Goal: Information Seeking & Learning: Learn about a topic

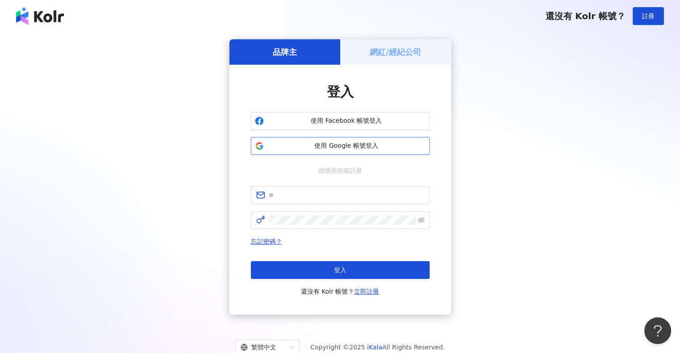
click at [316, 142] on span "使用 Google 帳號登入" at bounding box center [346, 146] width 158 height 9
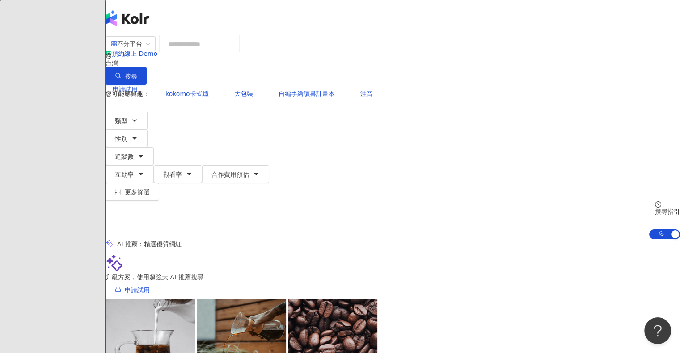
click at [235, 48] on input "search" at bounding box center [199, 44] width 72 height 17
type input "*"
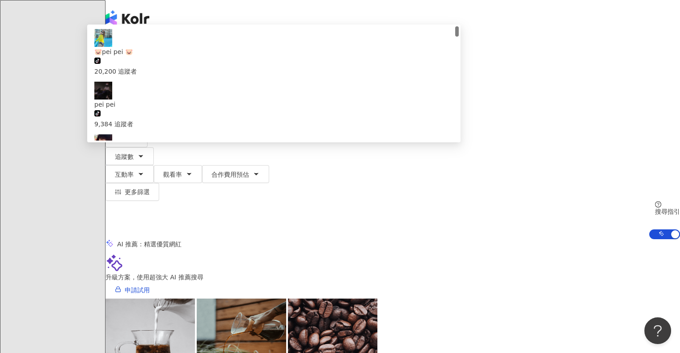
type input "*********"
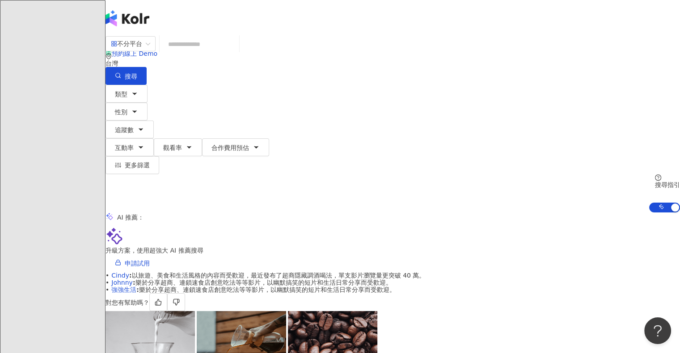
click at [225, 53] on input "search" at bounding box center [199, 44] width 72 height 17
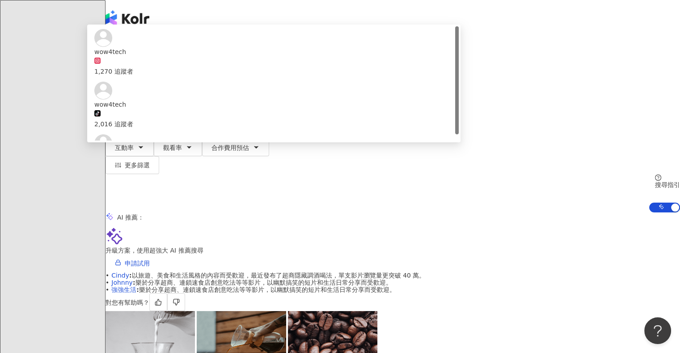
type input "********"
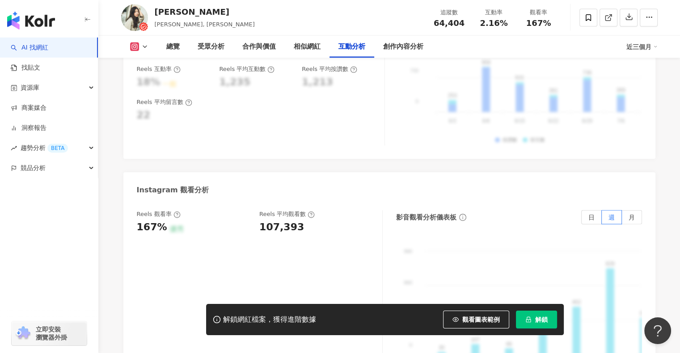
scroll to position [1939, 0]
click at [588, 210] on label "日" at bounding box center [591, 217] width 21 height 14
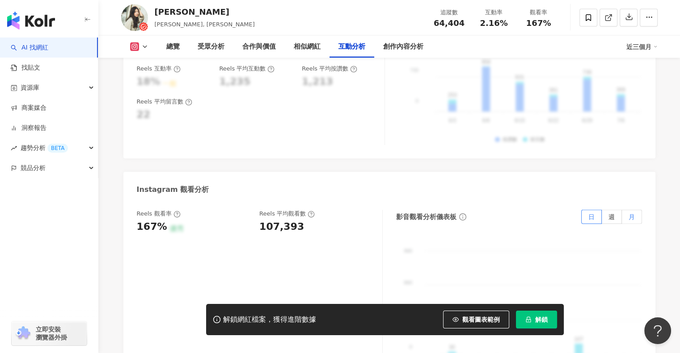
click at [622, 210] on label "月" at bounding box center [632, 217] width 20 height 14
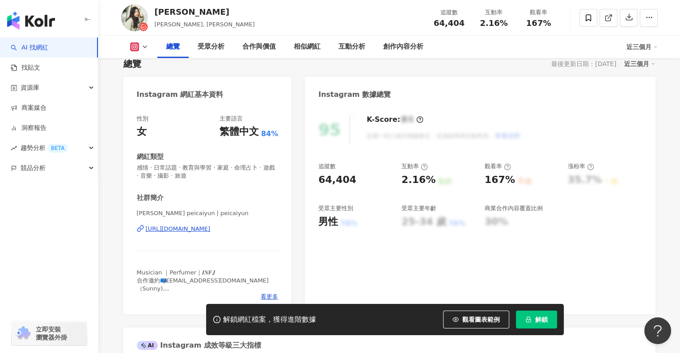
scroll to position [0, 0]
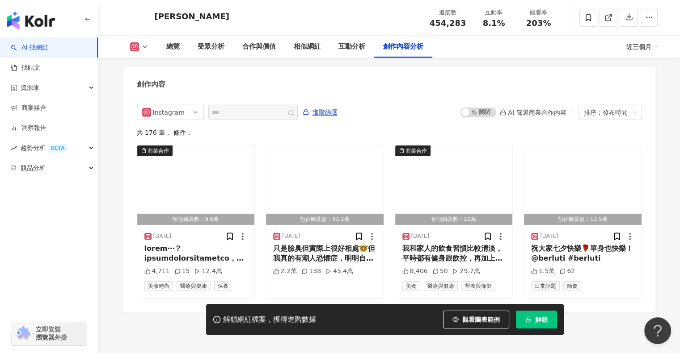
scroll to position [2746, 0]
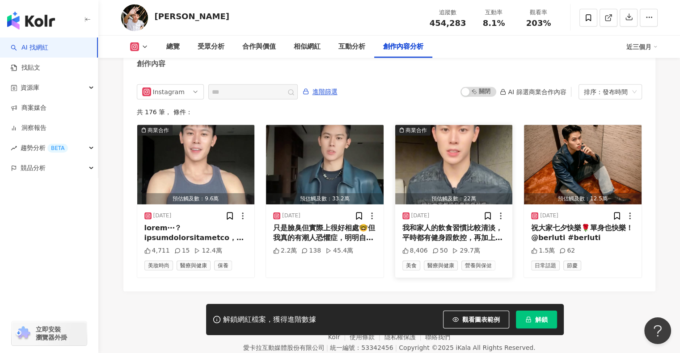
click at [441, 223] on div "我和家人的飲食習慣比較清淡，平時都有健身跟飲控，再加上戒奶怕長痘痘，豆漿成為我每天必喝的飲品。我們家是 @all.intoday全食飲的忠實粉絲，無加糖，無流…" at bounding box center [453, 233] width 103 height 20
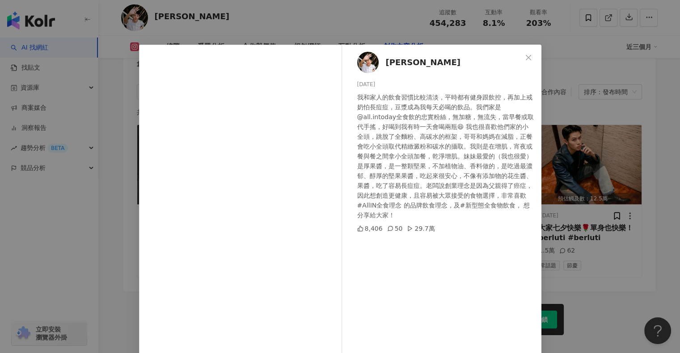
scroll to position [48, 0]
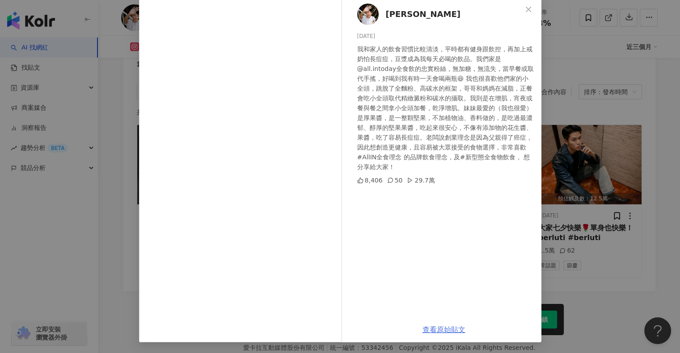
click at [453, 334] on link "查看原始貼文" at bounding box center [443, 330] width 43 height 8
click at [576, 68] on div "Ivan 2025/8/30 我和家人的飲食習慣比較清淡，平時都有健身跟飲控，再加上戒奶怕長痘痘，豆漿成為我每天必喝的飲品。我們家是 @all.intoday…" at bounding box center [340, 176] width 680 height 353
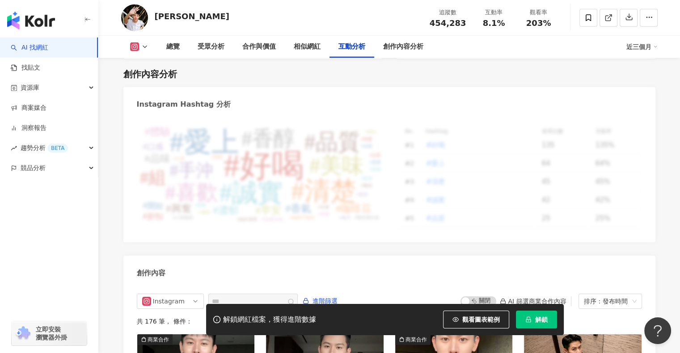
scroll to position [2411, 0]
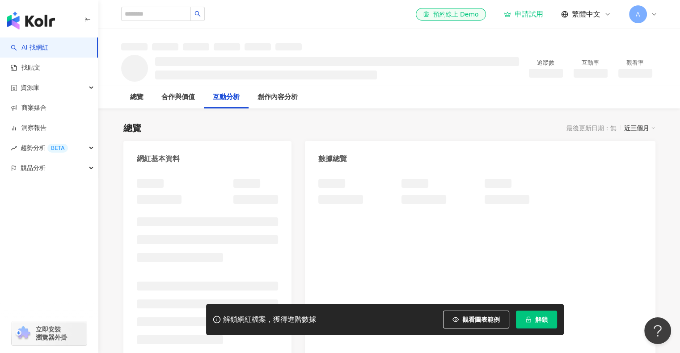
click at [48, 43] on link "AI 找網紅" at bounding box center [30, 47] width 38 height 9
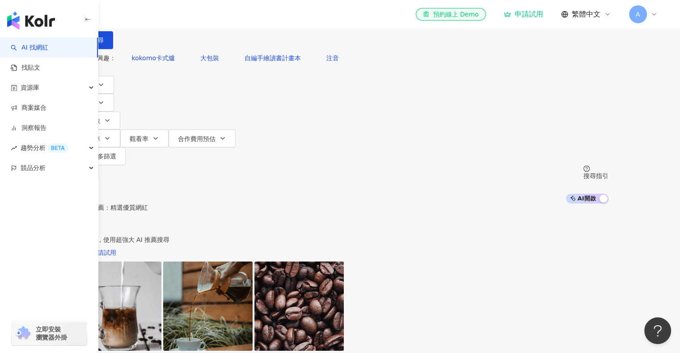
click at [202, 17] on input "search" at bounding box center [166, 8] width 72 height 17
type input "*"
type input "**"
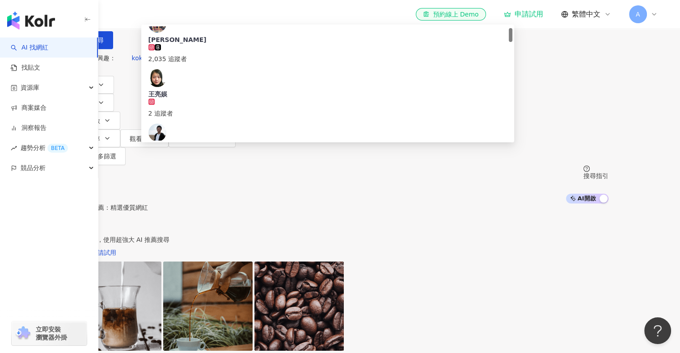
scroll to position [46, 0]
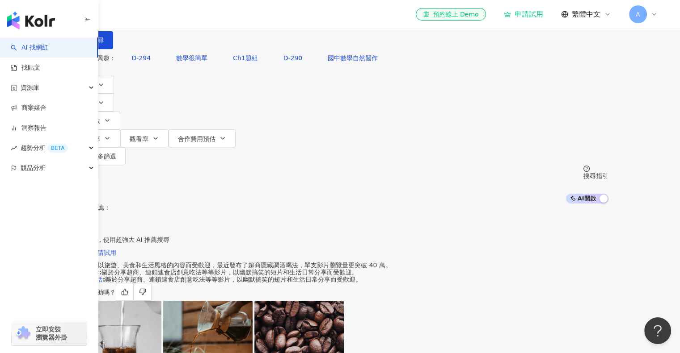
click at [202, 17] on input "search" at bounding box center [166, 8] width 72 height 17
type input "*"
type input "**"
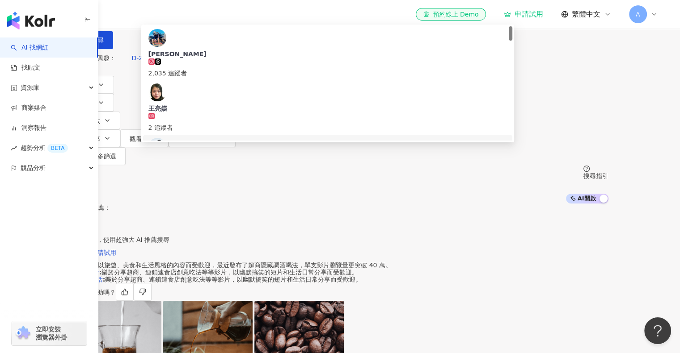
scroll to position [14, 0]
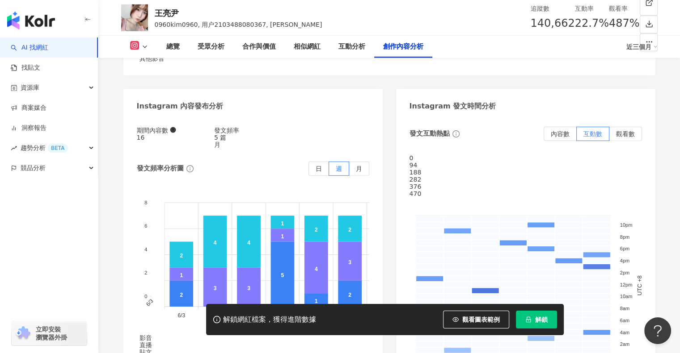
scroll to position [2768, 0]
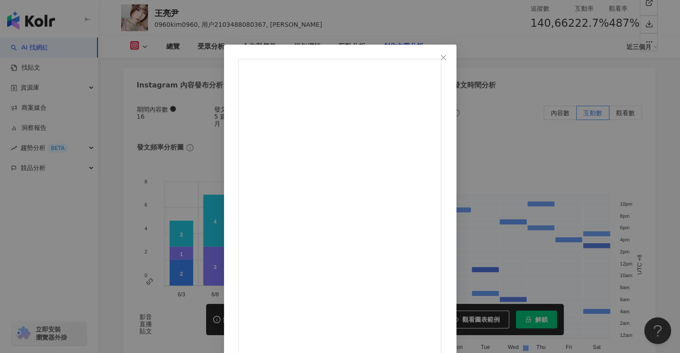
scroll to position [48, 0]
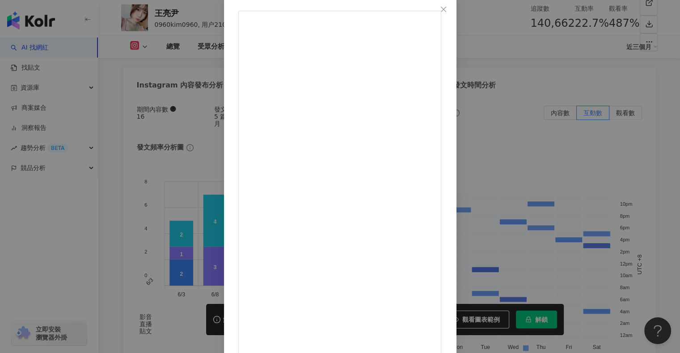
click at [602, 118] on div "王亮尹 [DATE] ✨好久沒拍打球Vlog！💕 🏀對球類沒有任何抵抗力 有打就開心🥹✨ 5,112 71 10.1萬 查看原始貼文" at bounding box center [340, 176] width 680 height 353
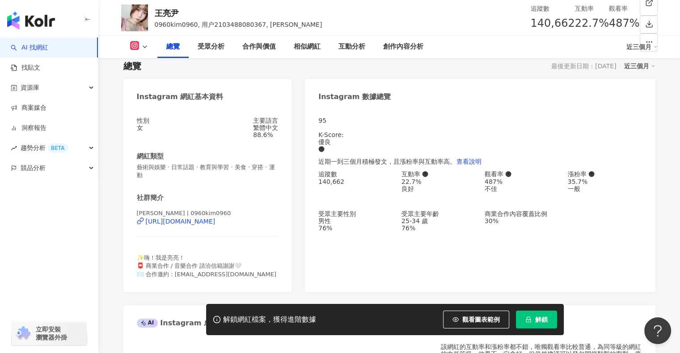
scroll to position [63, 0]
